Goal: Task Accomplishment & Management: Use online tool/utility

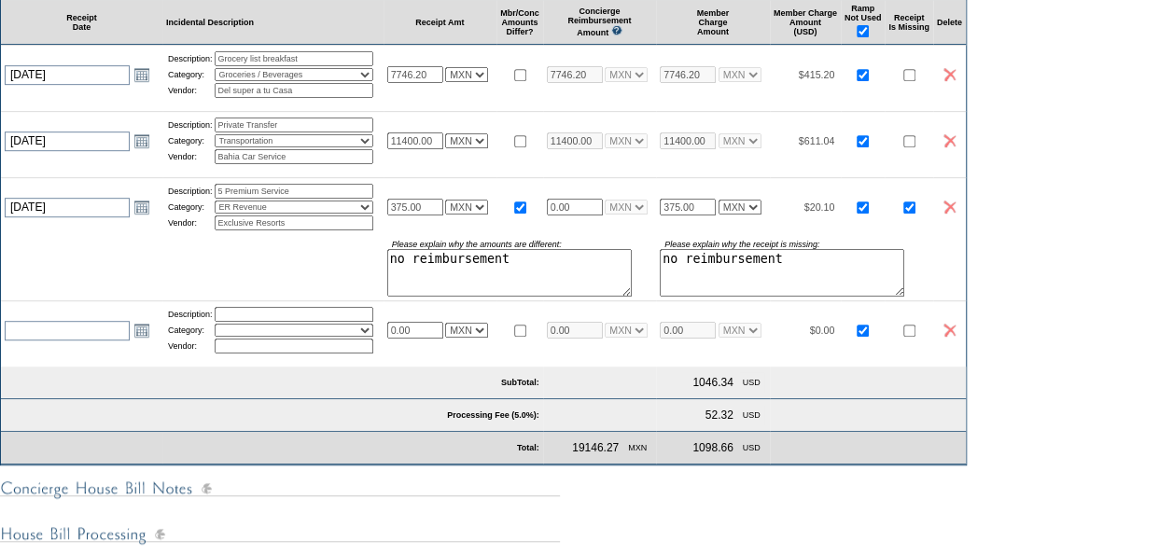
scroll to position [373, 0]
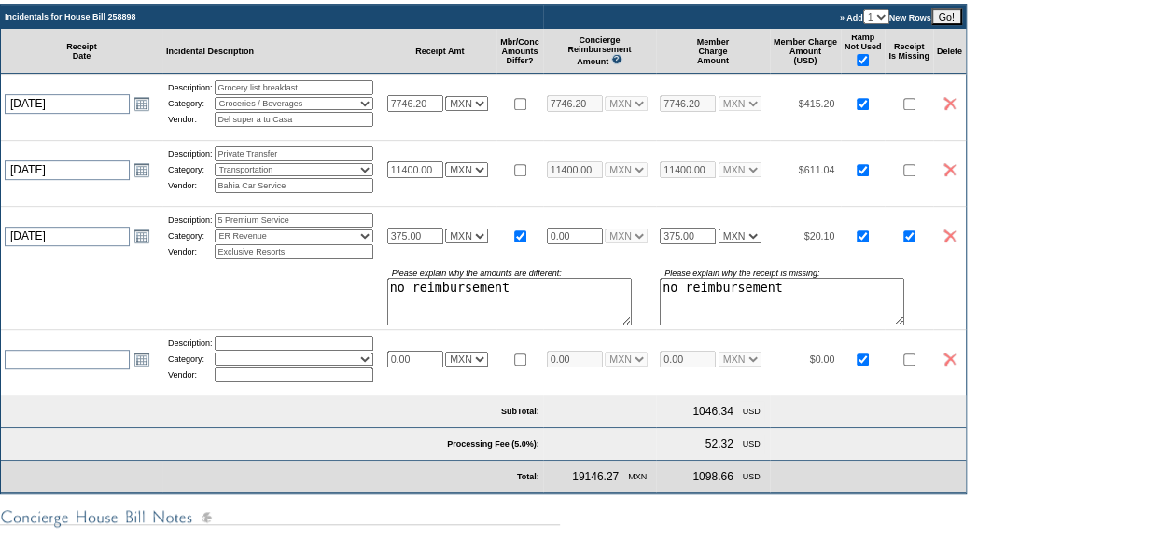
click at [487, 244] on select "USD EUR CAD GBP CRC MXN KYD" at bounding box center [466, 236] width 43 height 15
select select "1"
click at [455, 244] on select "USD EUR CAD GBP CRC MXN KYD" at bounding box center [466, 236] width 43 height 15
select select "1"
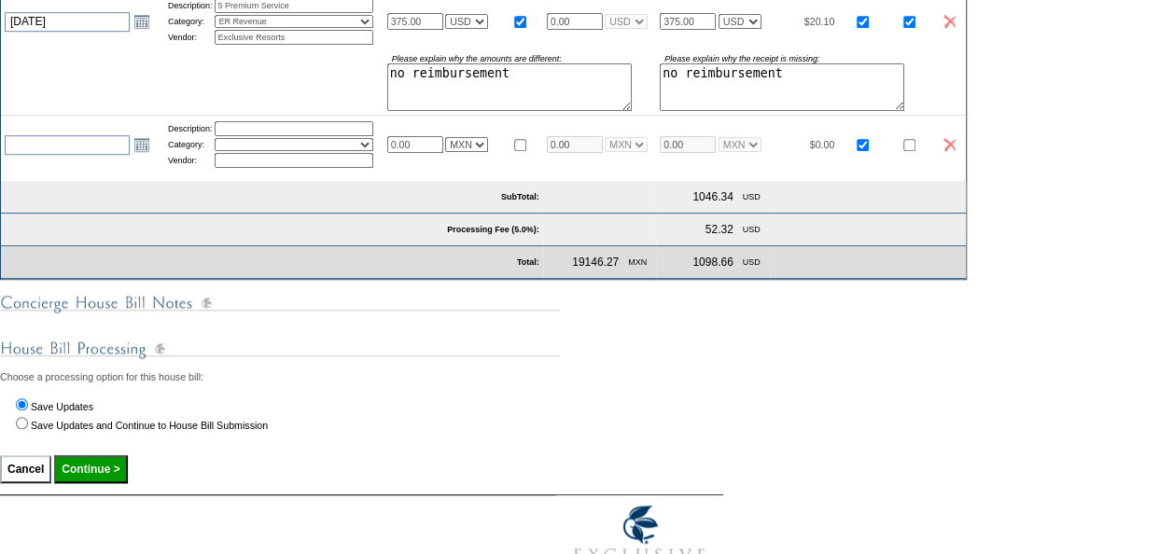
scroll to position [560, 0]
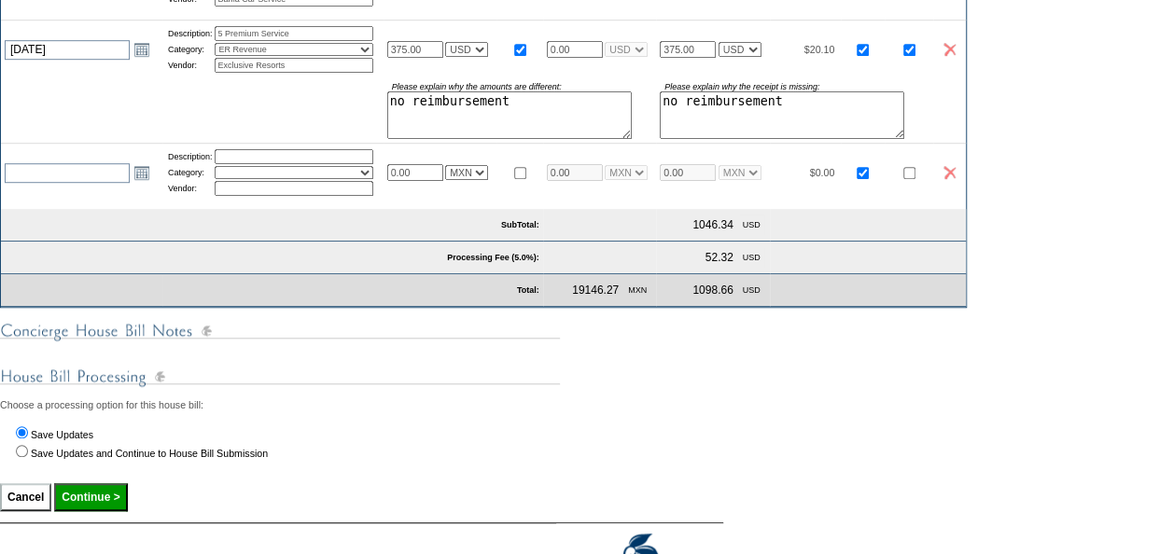
select select "1"
click at [96, 512] on input "Continue >" at bounding box center [90, 498] width 73 height 28
type input "Processing..."
